Goal: Find specific page/section: Find specific page/section

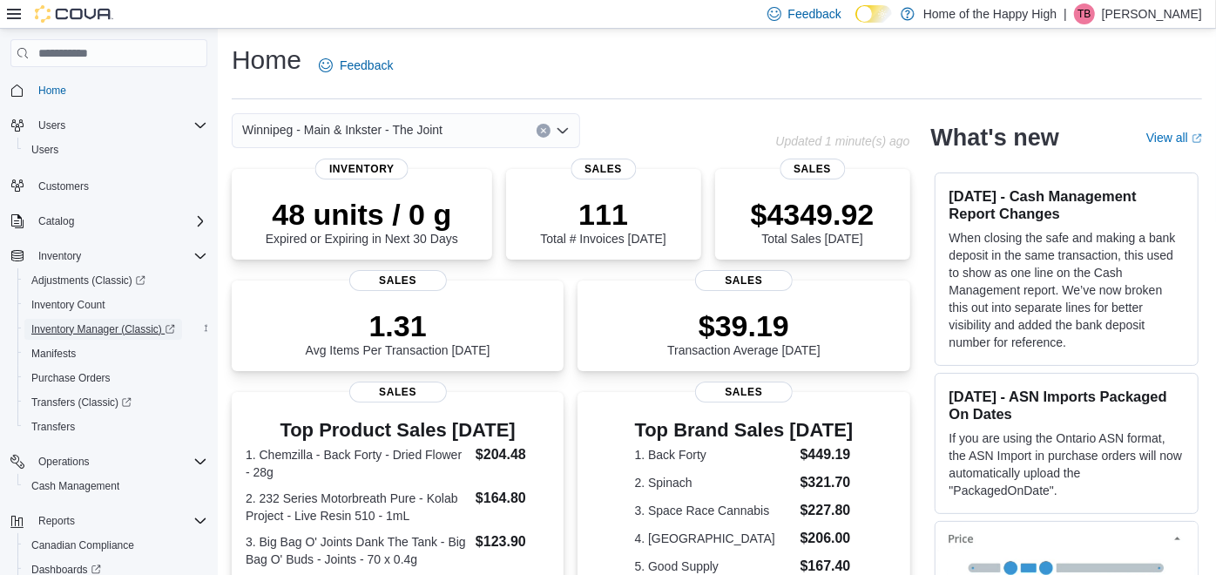
click at [64, 330] on span "Inventory Manager (Classic)" at bounding box center [103, 329] width 144 height 14
click at [62, 305] on span "Inventory Count" at bounding box center [68, 305] width 74 height 14
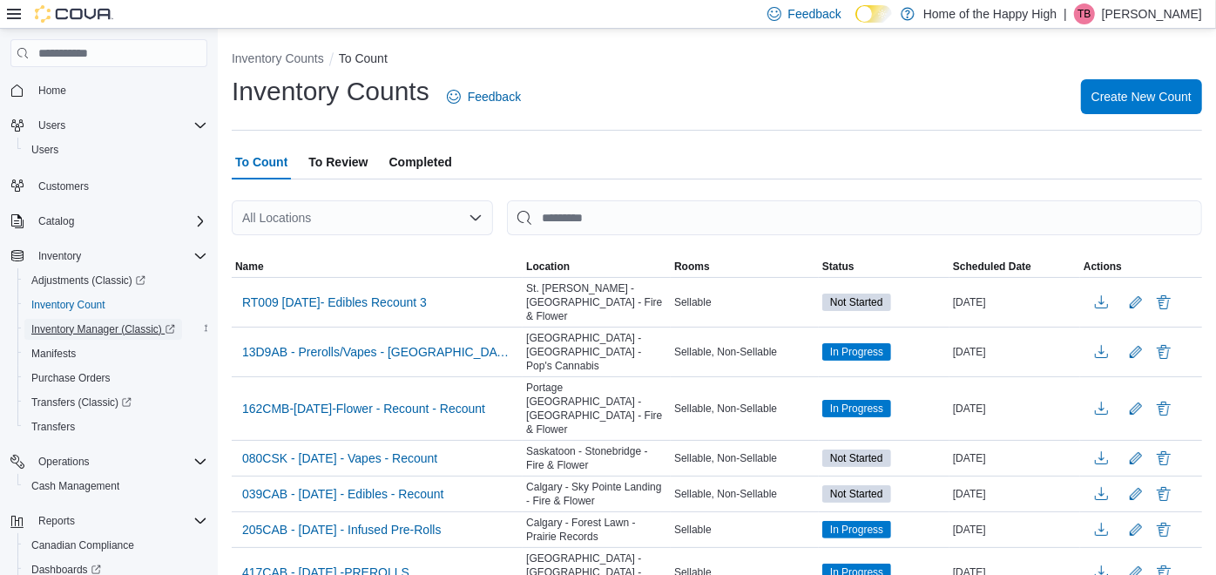
click at [103, 330] on span "Inventory Manager (Classic)" at bounding box center [103, 329] width 144 height 14
click at [80, 322] on span "Inventory Manager (Classic)" at bounding box center [103, 329] width 144 height 14
click at [91, 283] on span "Adjustments (Classic)" at bounding box center [88, 280] width 114 height 14
